Goal: Find specific page/section: Find specific page/section

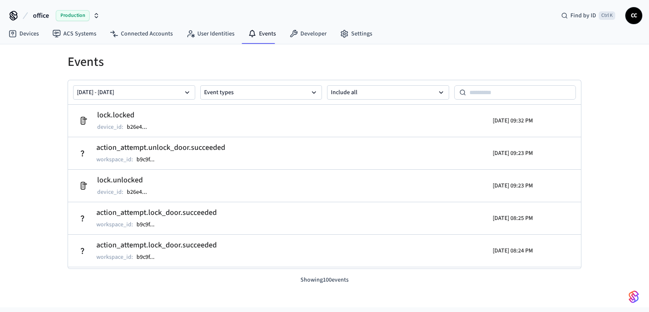
click at [50, 151] on div "Events Aug 21 2025 - Aug 28 2025 Event types Include all lock.locked device_id …" at bounding box center [324, 175] width 649 height 263
click at [72, 14] on span "Production" at bounding box center [73, 15] width 34 height 11
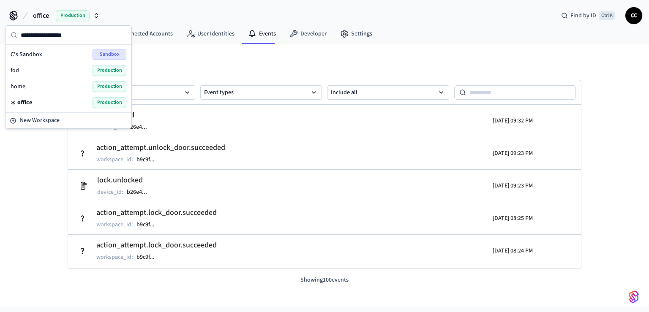
click at [107, 70] on span "Production" at bounding box center [110, 70] width 34 height 11
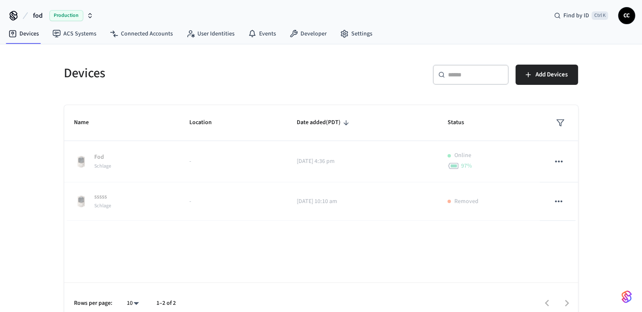
click at [210, 81] on h5 "Devices" at bounding box center [190, 73] width 252 height 17
click at [73, 19] on span "Production" at bounding box center [66, 15] width 34 height 11
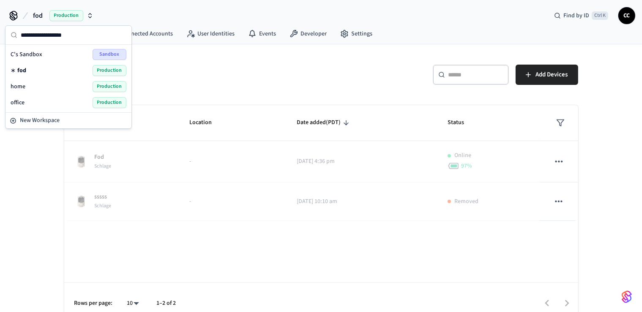
click at [101, 84] on span "Production" at bounding box center [110, 86] width 34 height 11
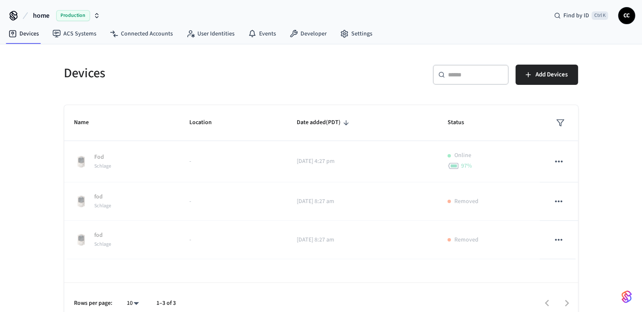
click at [76, 16] on span "Production" at bounding box center [73, 15] width 34 height 11
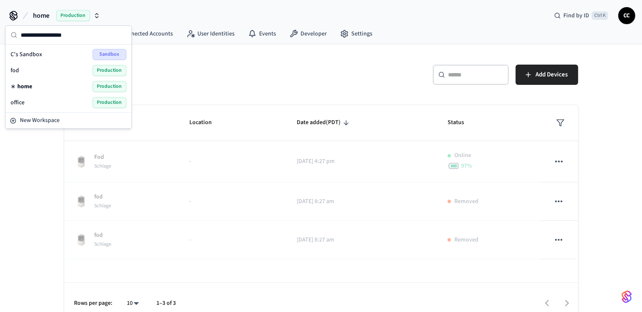
click at [110, 100] on span "Production" at bounding box center [110, 102] width 34 height 11
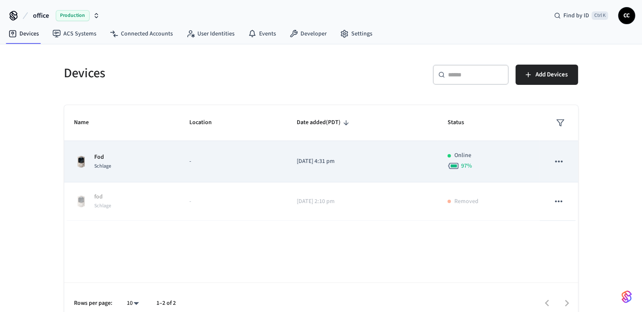
click at [414, 171] on td "[DATE] 4:31 pm" at bounding box center [361, 161] width 151 height 41
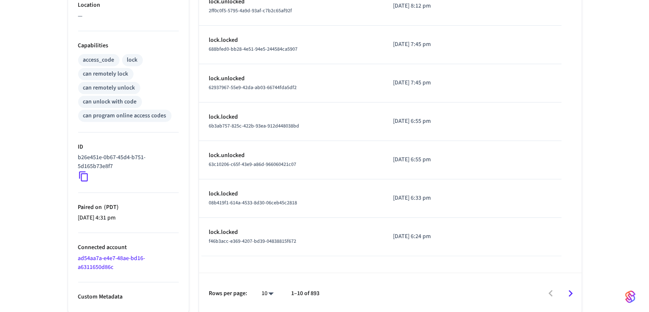
scroll to position [313, 0]
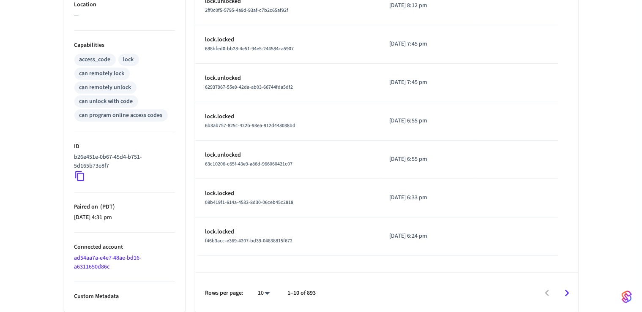
click at [262, 289] on body "office Production Find by ID Ctrl K CC Devices ACS Systems Connected Accounts U…" at bounding box center [321, 0] width 642 height 627
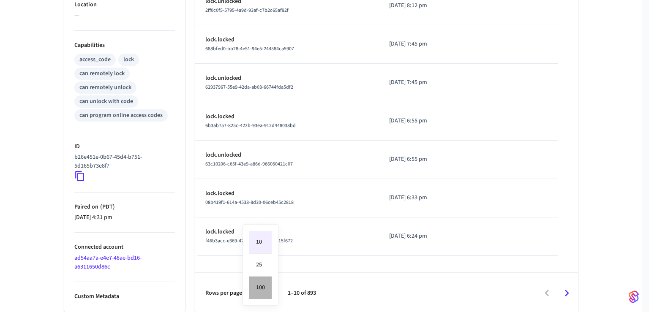
click at [263, 286] on li "100" at bounding box center [260, 288] width 22 height 22
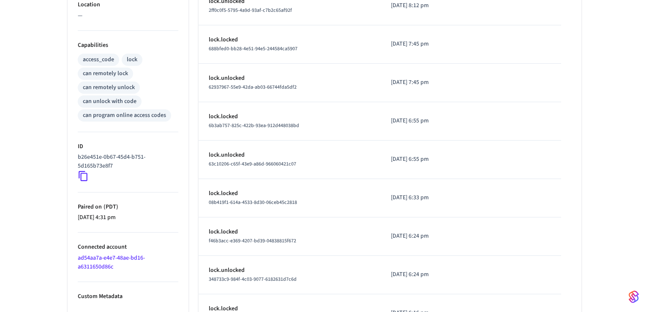
type input "***"
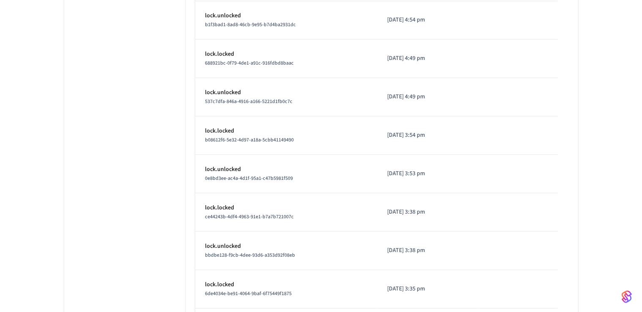
scroll to position [937, 0]
